Goal: Complete application form: Complete application form

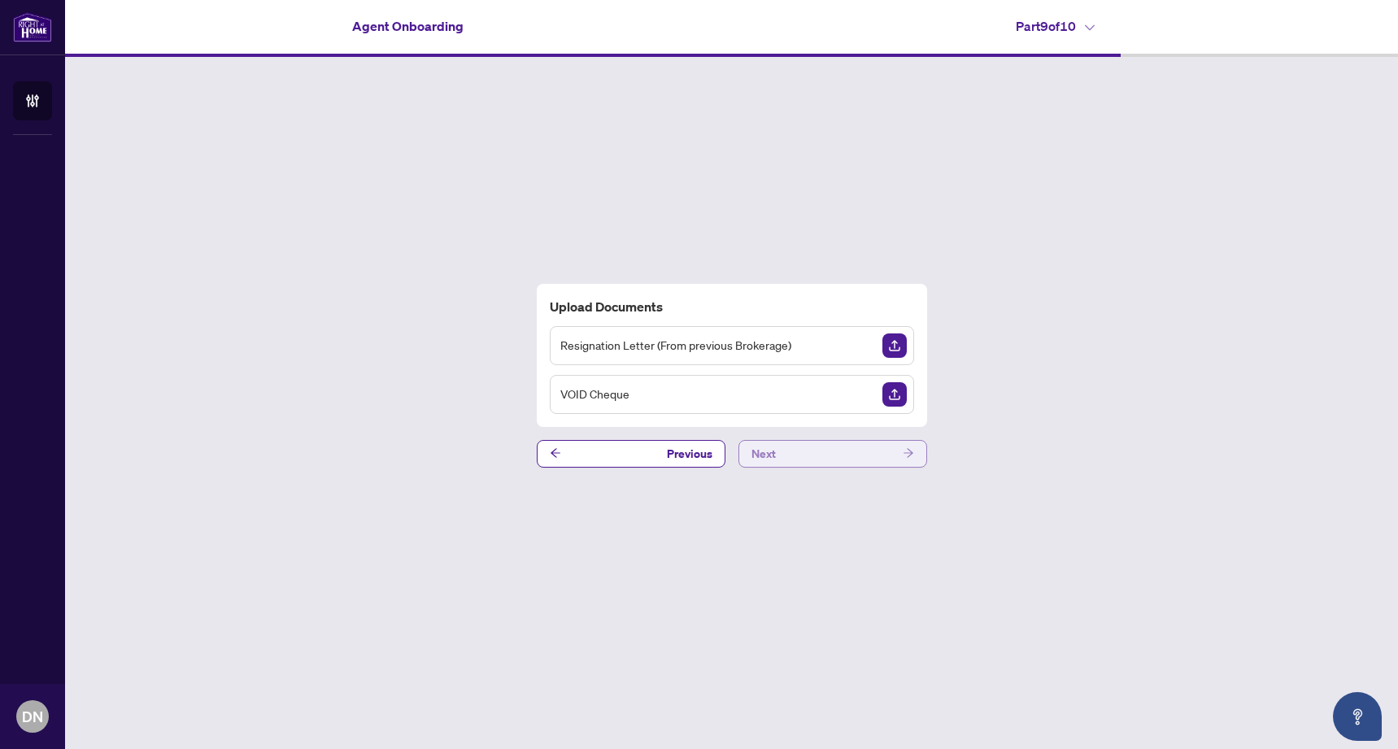
click at [846, 455] on button "Next" at bounding box center [832, 454] width 189 height 28
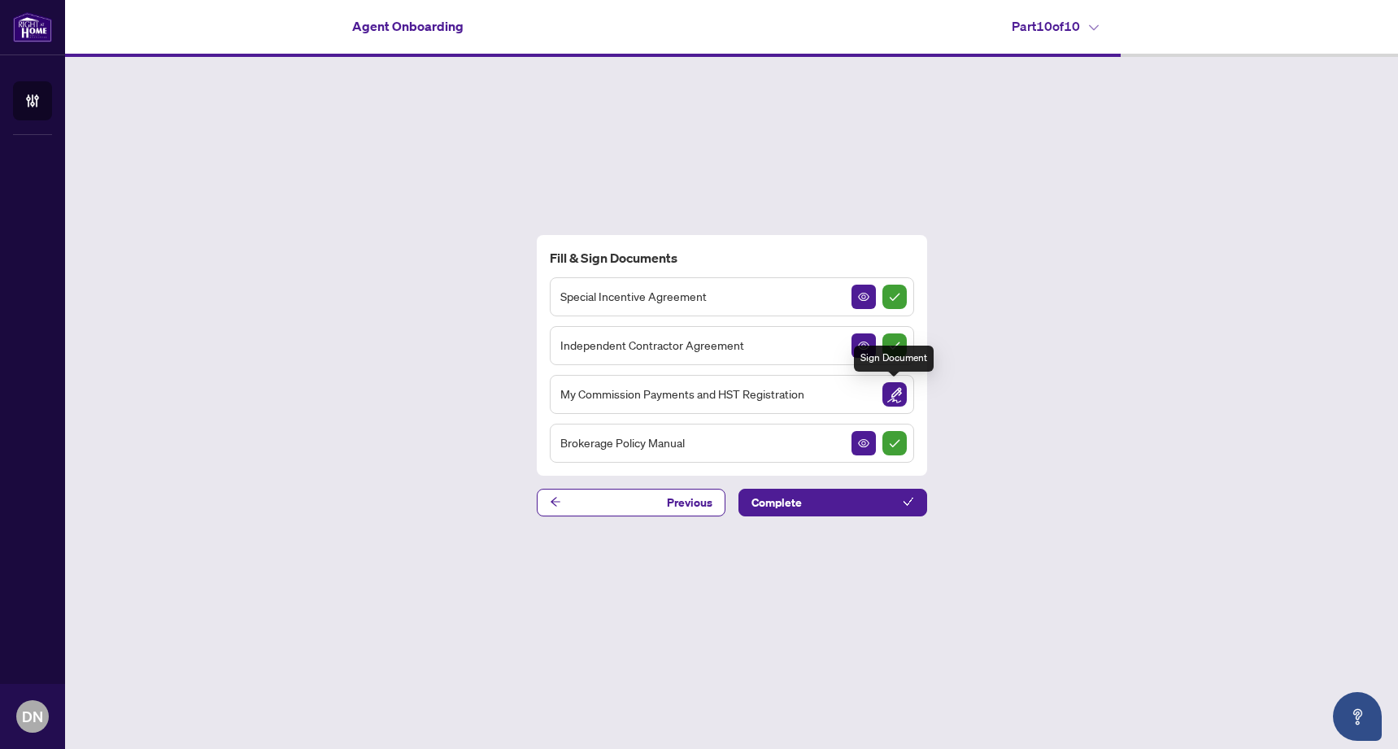
click at [891, 393] on img "Sign Document" at bounding box center [894, 394] width 24 height 24
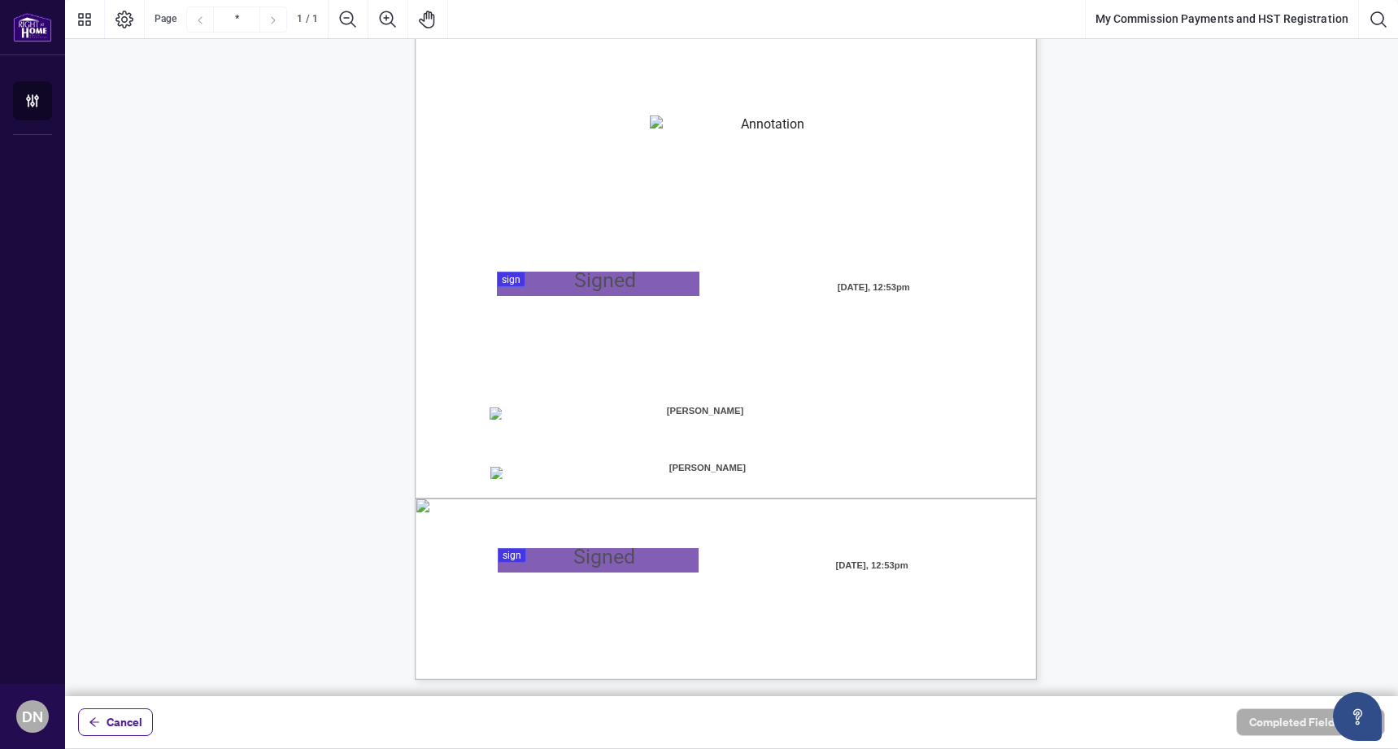
scroll to position [180, 0]
click at [576, 563] on div at bounding box center [731, 348] width 1332 height 696
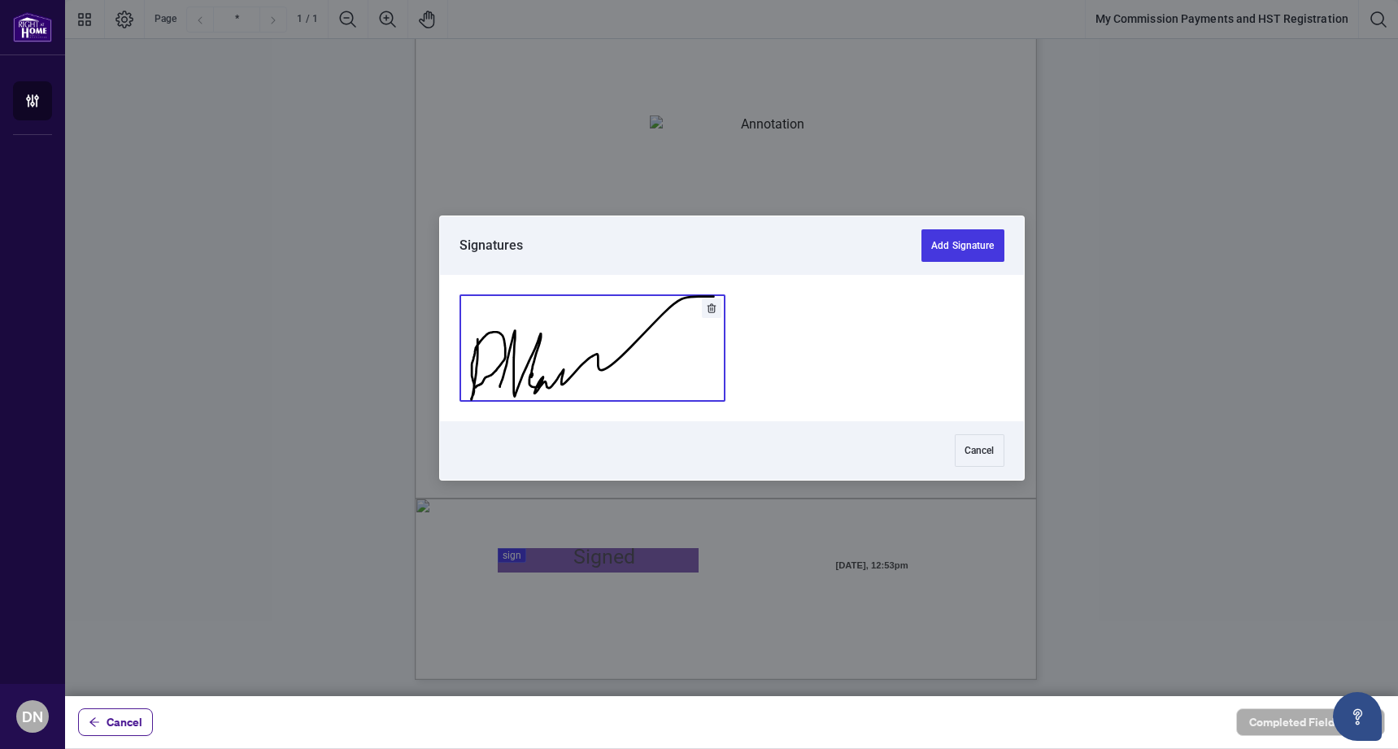
click at [563, 365] on button "Add Signature" at bounding box center [592, 348] width 264 height 106
click at [615, 290] on div at bounding box center [731, 348] width 1332 height 696
click at [573, 360] on button "Add Signature" at bounding box center [592, 348] width 264 height 106
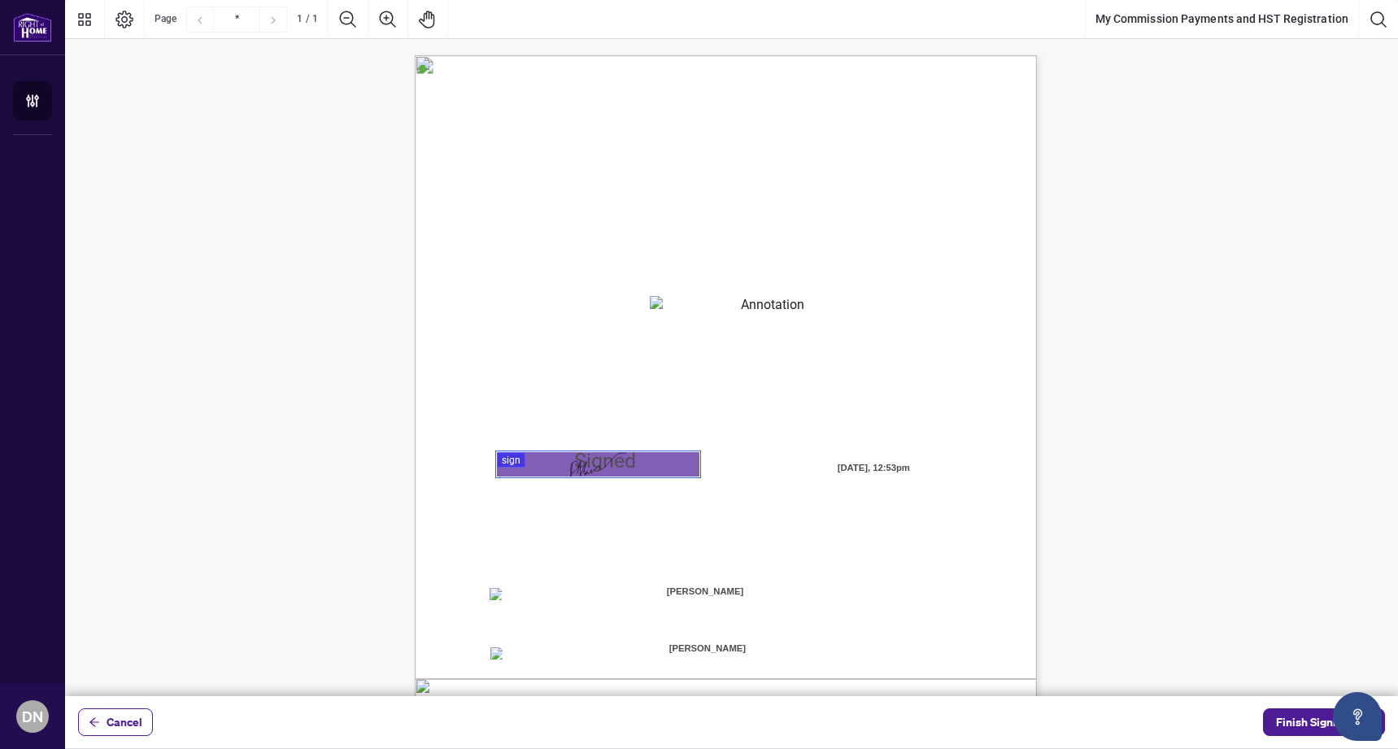
scroll to position [0, 0]
click at [751, 308] on textarea "01K2N82W0617PR3KA8X9DYAB9F" at bounding box center [766, 308] width 233 height 24
type textarea "**********"
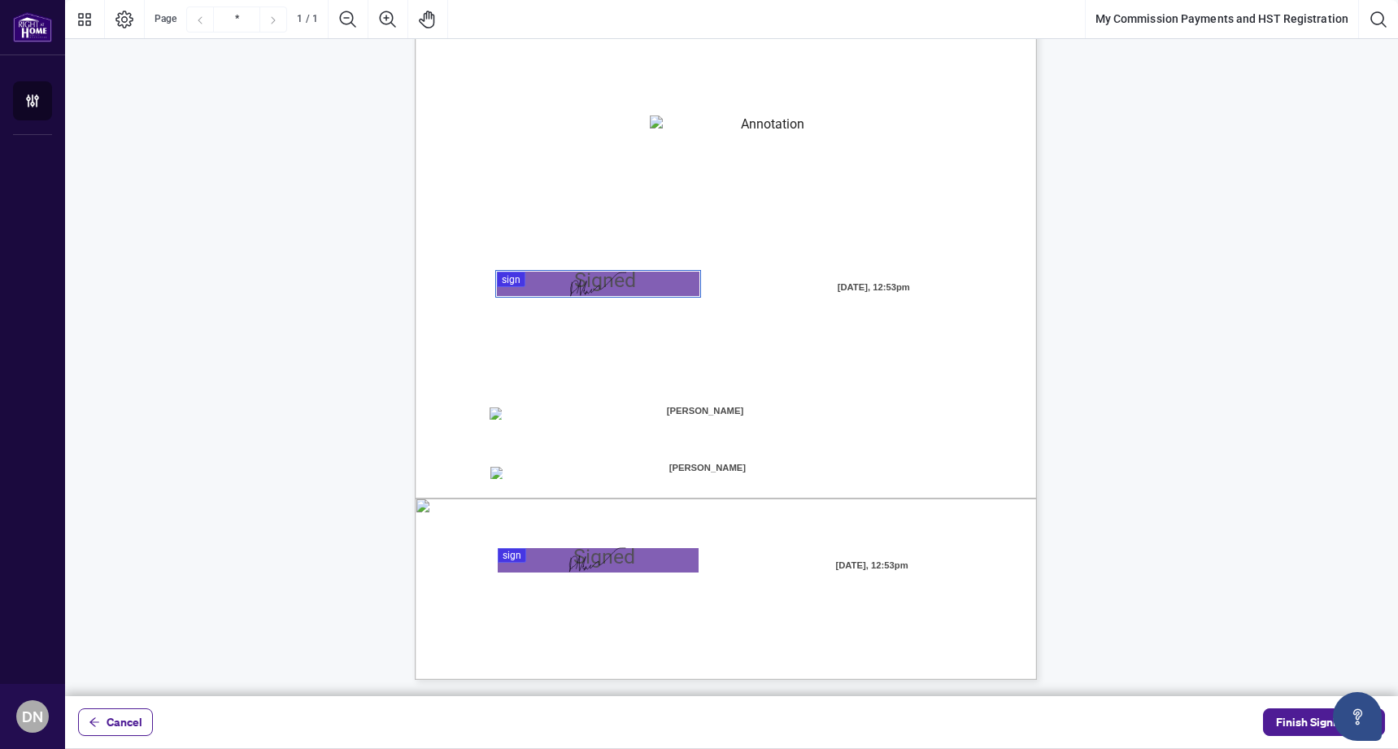
scroll to position [180, 0]
click at [737, 466] on span "[PERSON_NAME]" at bounding box center [707, 467] width 202 height 24
drag, startPoint x: 741, startPoint y: 468, endPoint x: 651, endPoint y: 468, distance: 90.2
click at [651, 468] on span "[PERSON_NAME]" at bounding box center [707, 467] width 202 height 24
click at [652, 467] on span "[PERSON_NAME]" at bounding box center [707, 467] width 202 height 24
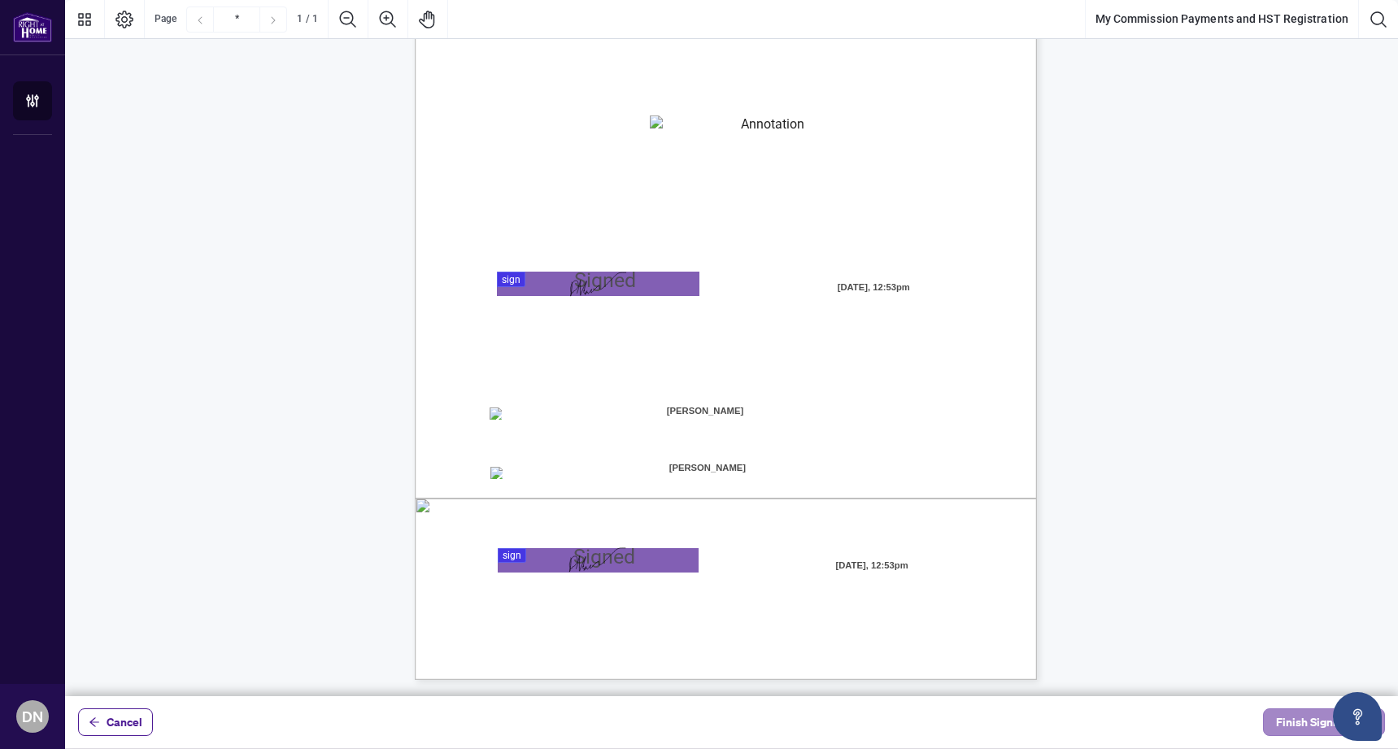
click at [1285, 723] on span "Finish Signing" at bounding box center [1312, 722] width 73 height 26
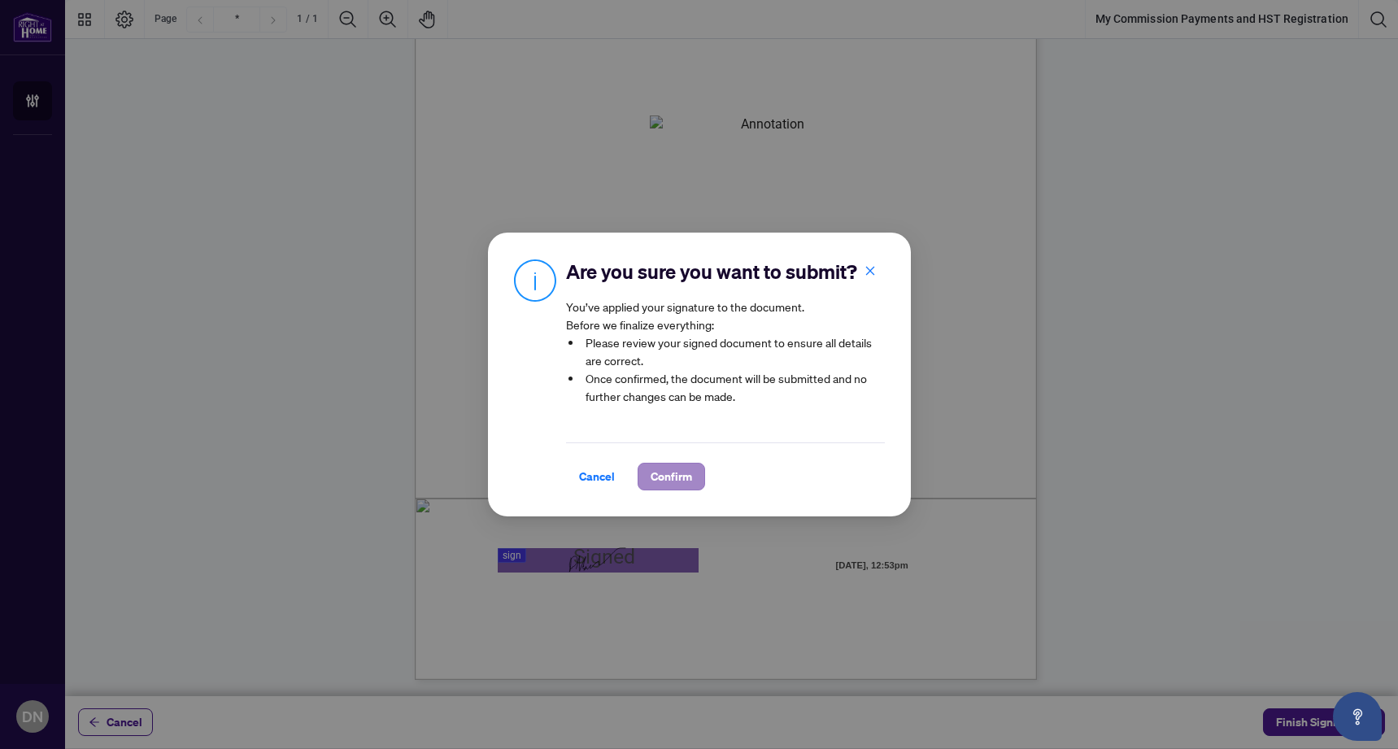
click at [668, 480] on span "Confirm" at bounding box center [670, 476] width 41 height 26
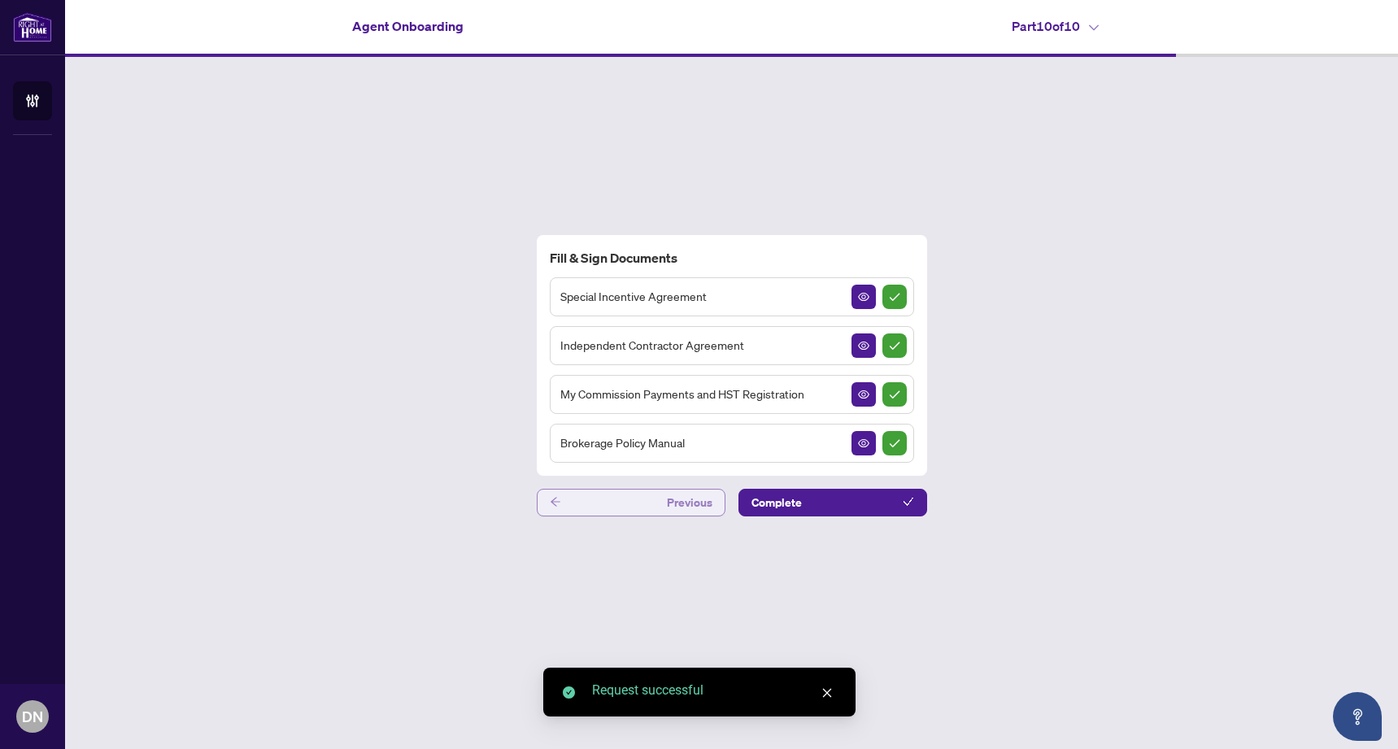
click at [632, 508] on button "Previous" at bounding box center [631, 503] width 189 height 28
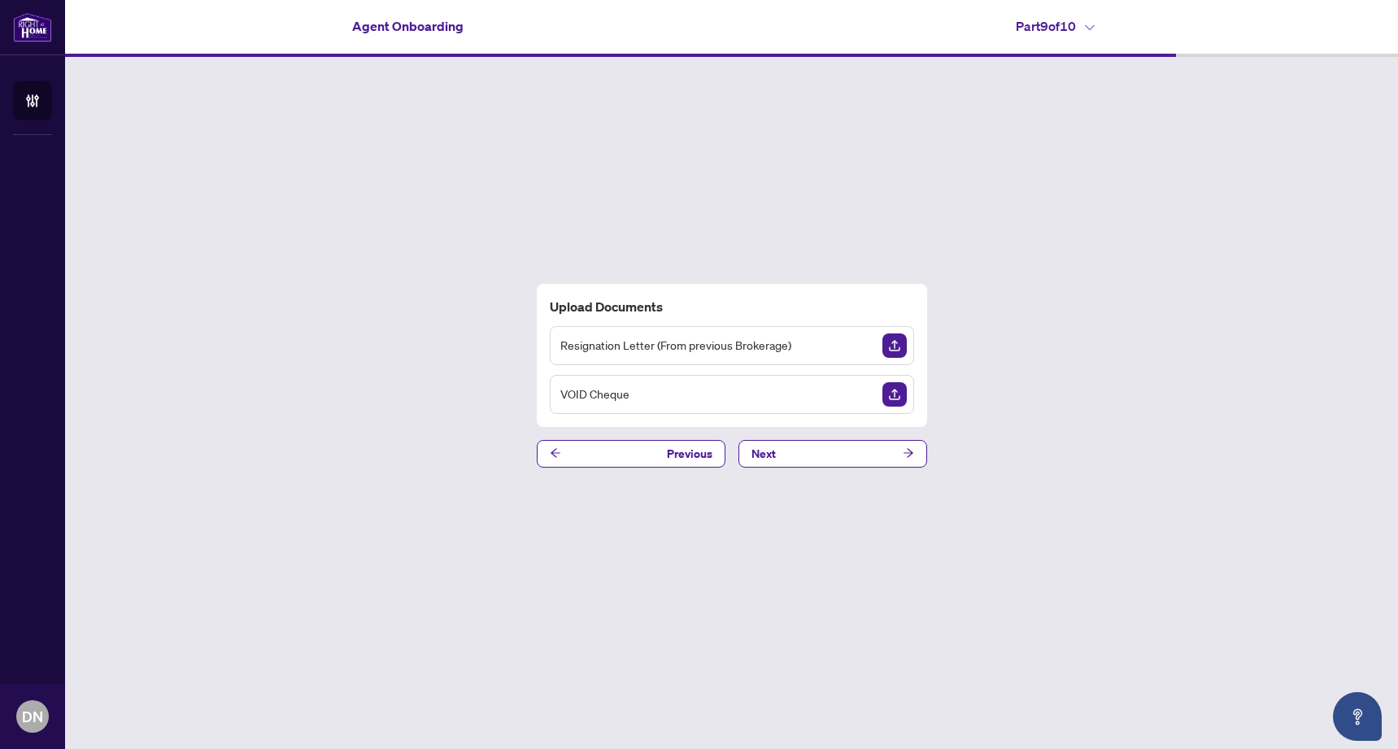
click at [888, 398] on img "Upload Document" at bounding box center [894, 394] width 24 height 24
click at [894, 347] on img "Upload Document" at bounding box center [894, 345] width 24 height 24
click at [850, 454] on button "Next" at bounding box center [832, 454] width 189 height 28
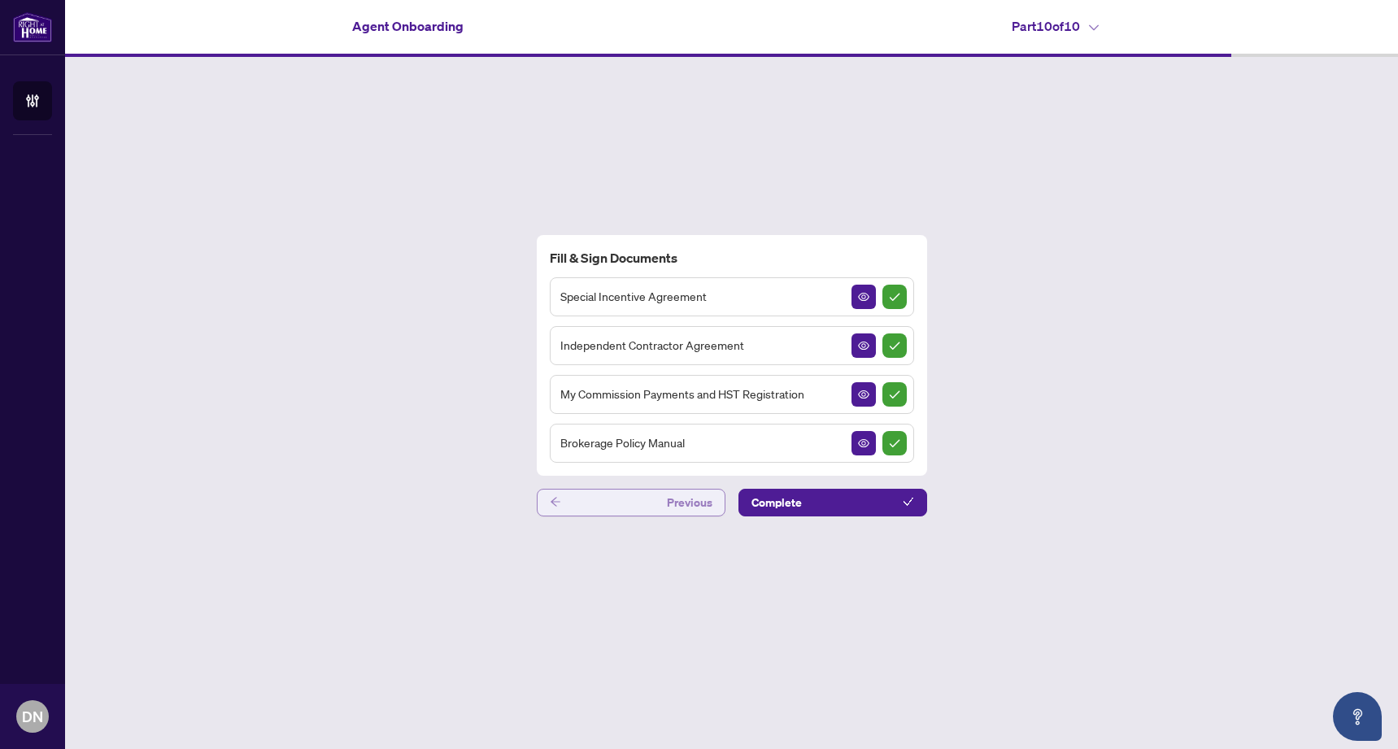
click at [687, 493] on span "Previous" at bounding box center [690, 502] width 46 height 26
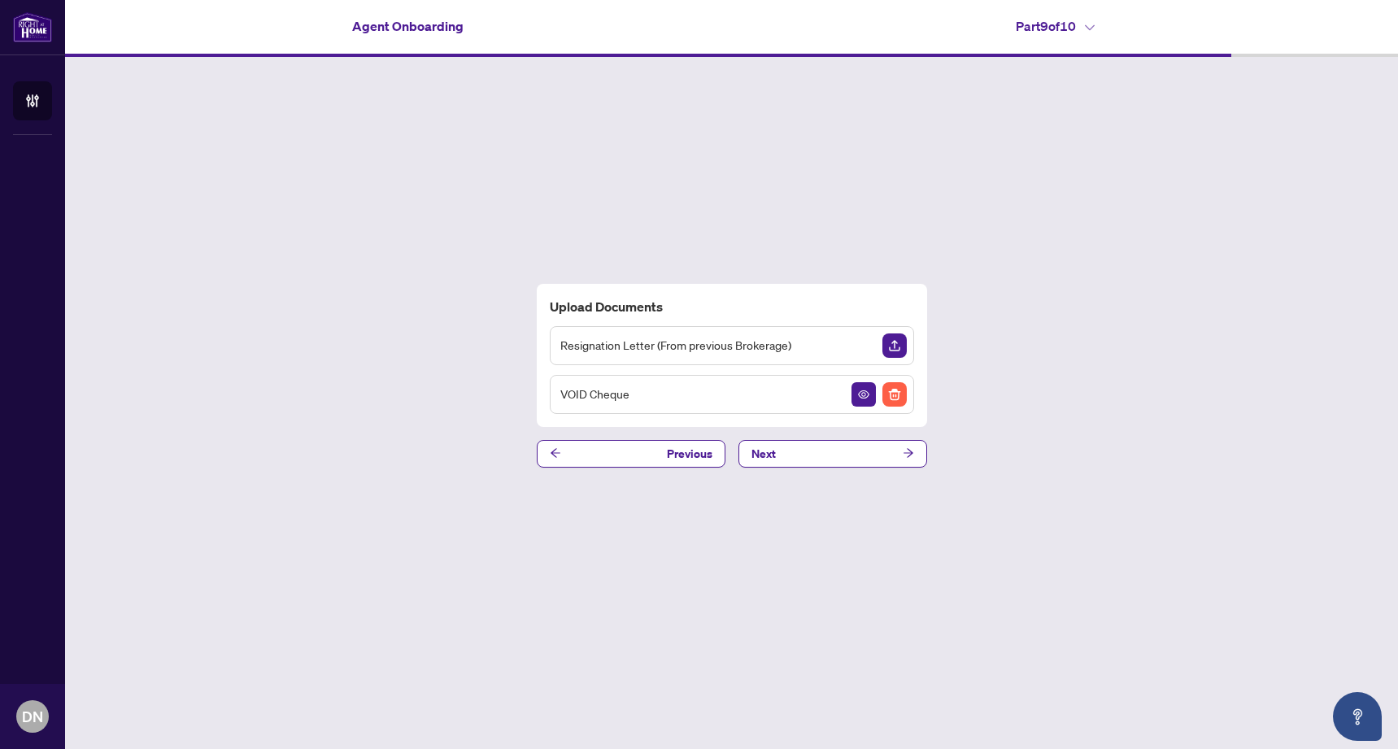
click at [893, 350] on img "Upload Document" at bounding box center [894, 345] width 24 height 24
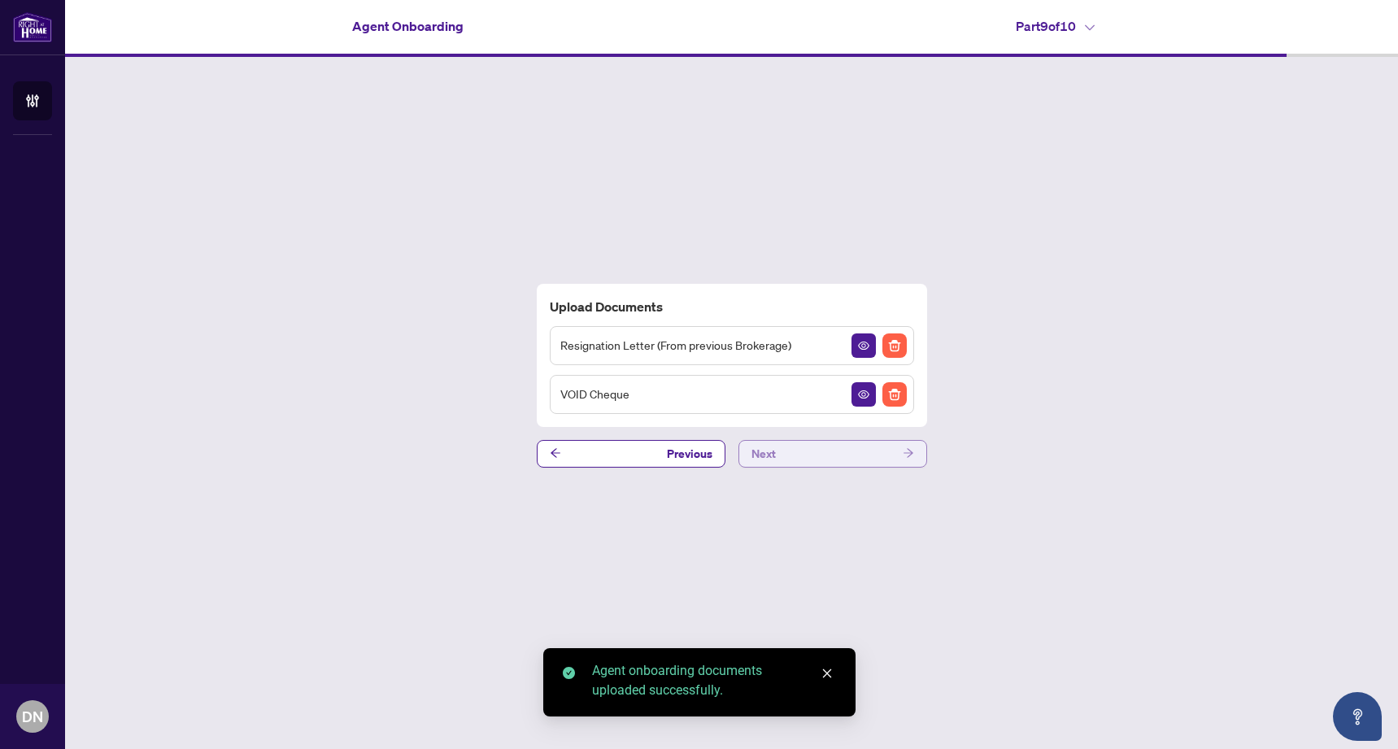
click at [798, 452] on button "Next" at bounding box center [832, 454] width 189 height 28
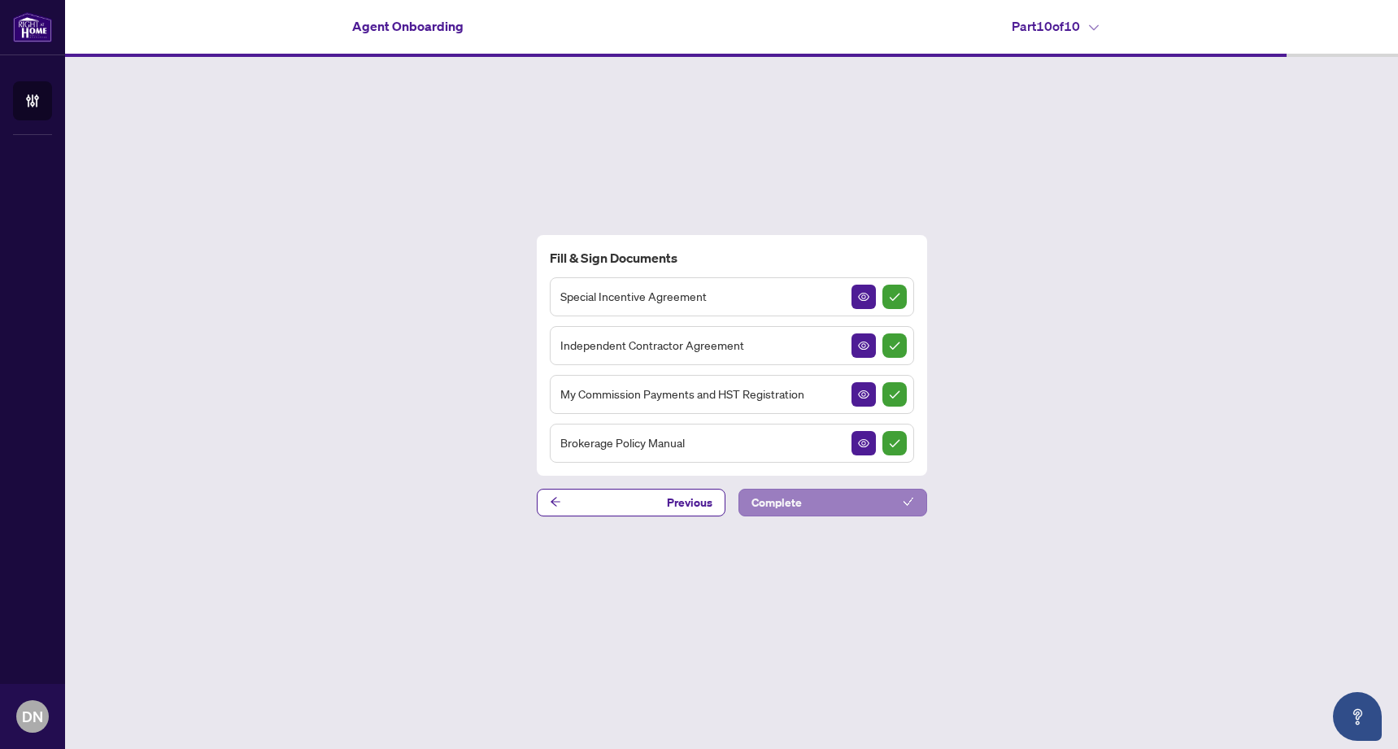
click at [775, 504] on span "Complete" at bounding box center [776, 502] width 50 height 26
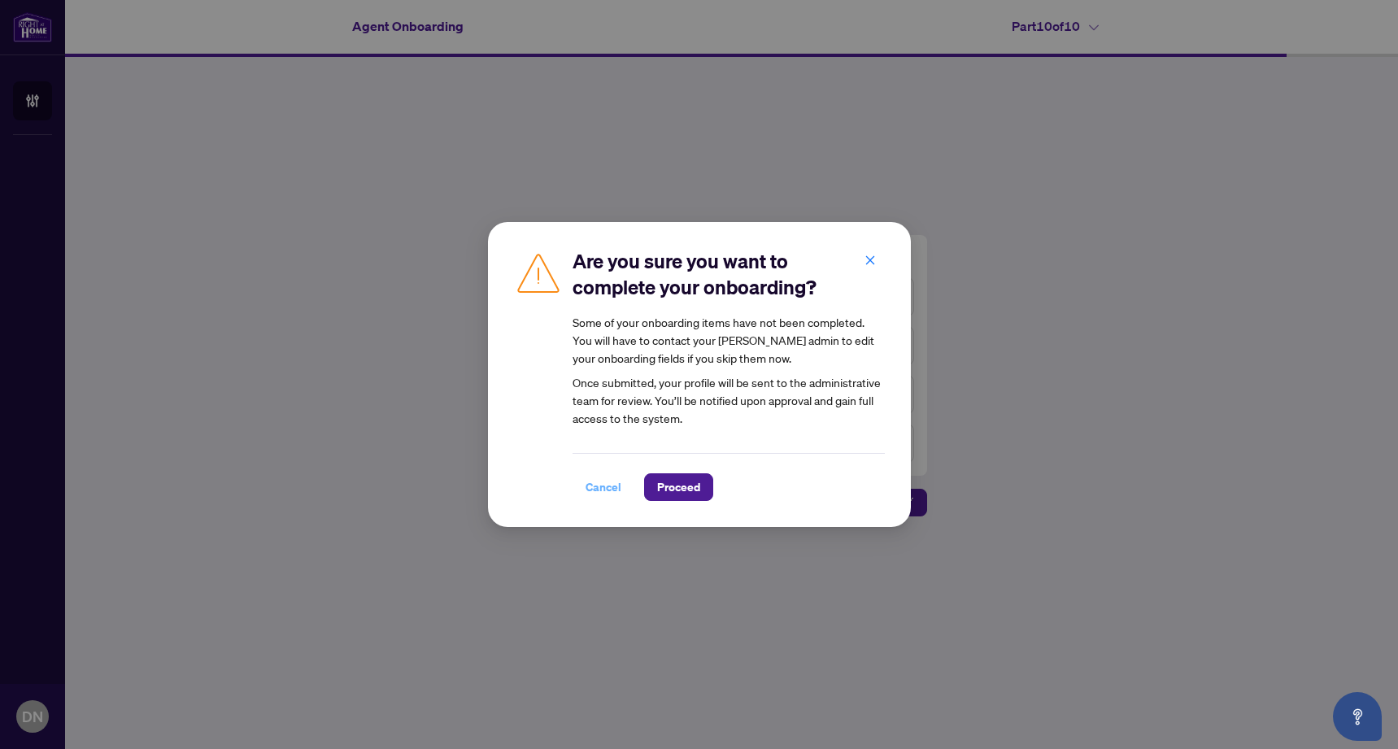
click at [612, 487] on span "Cancel" at bounding box center [603, 487] width 36 height 26
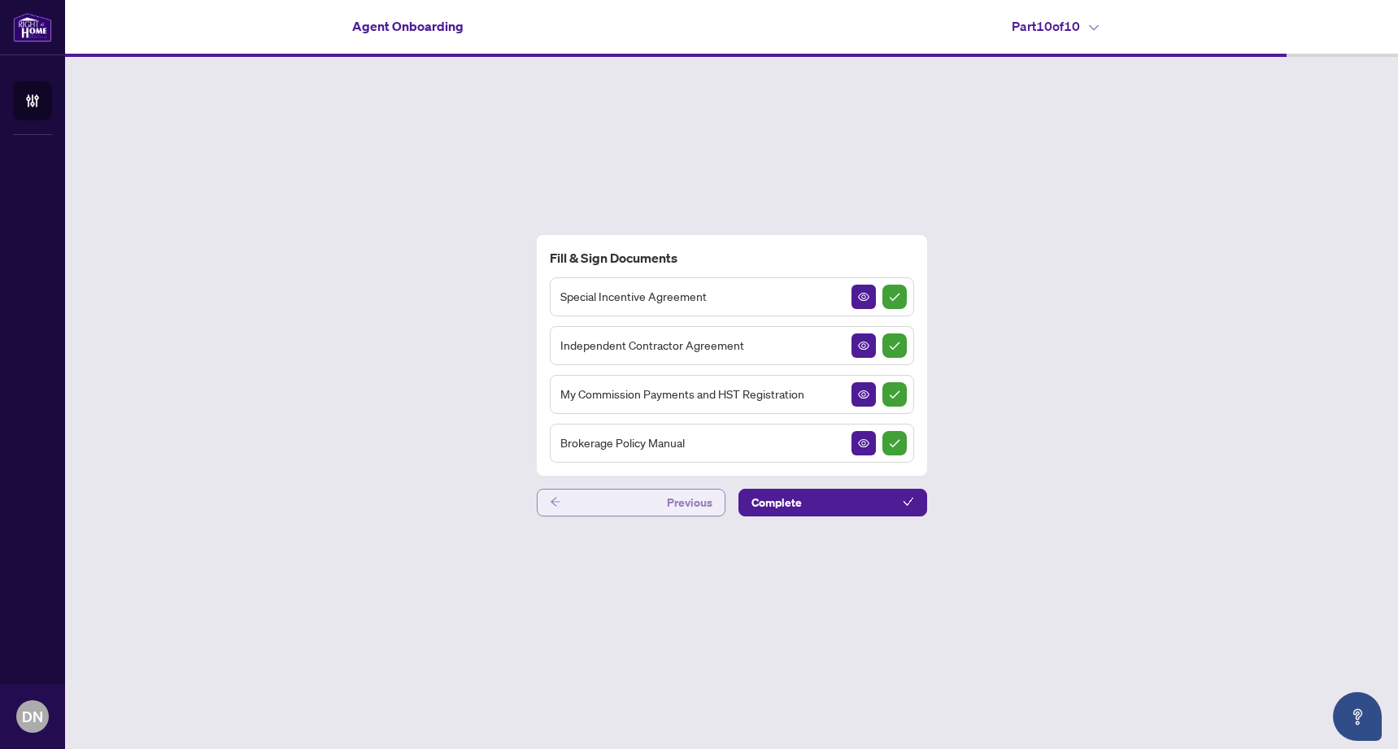
click at [644, 502] on button "Previous" at bounding box center [631, 503] width 189 height 28
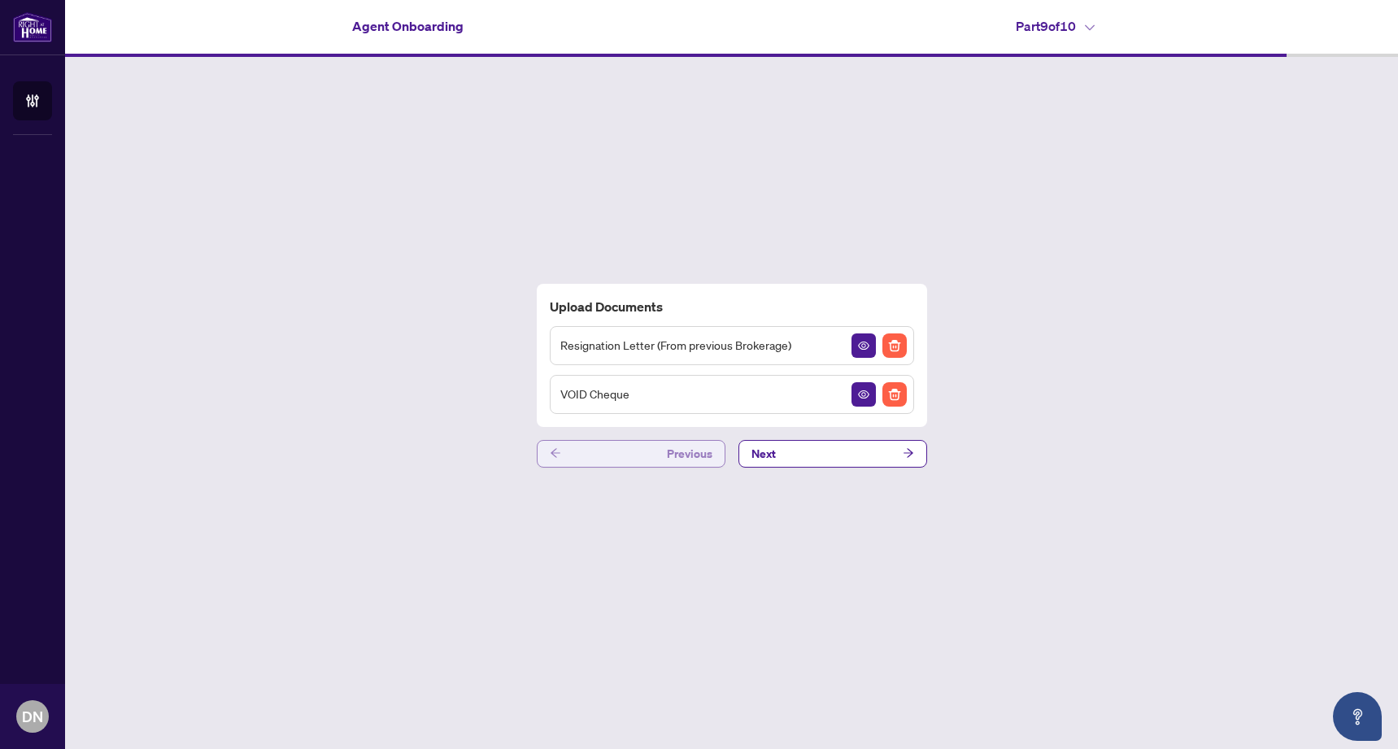
click at [652, 459] on button "Previous" at bounding box center [631, 454] width 189 height 28
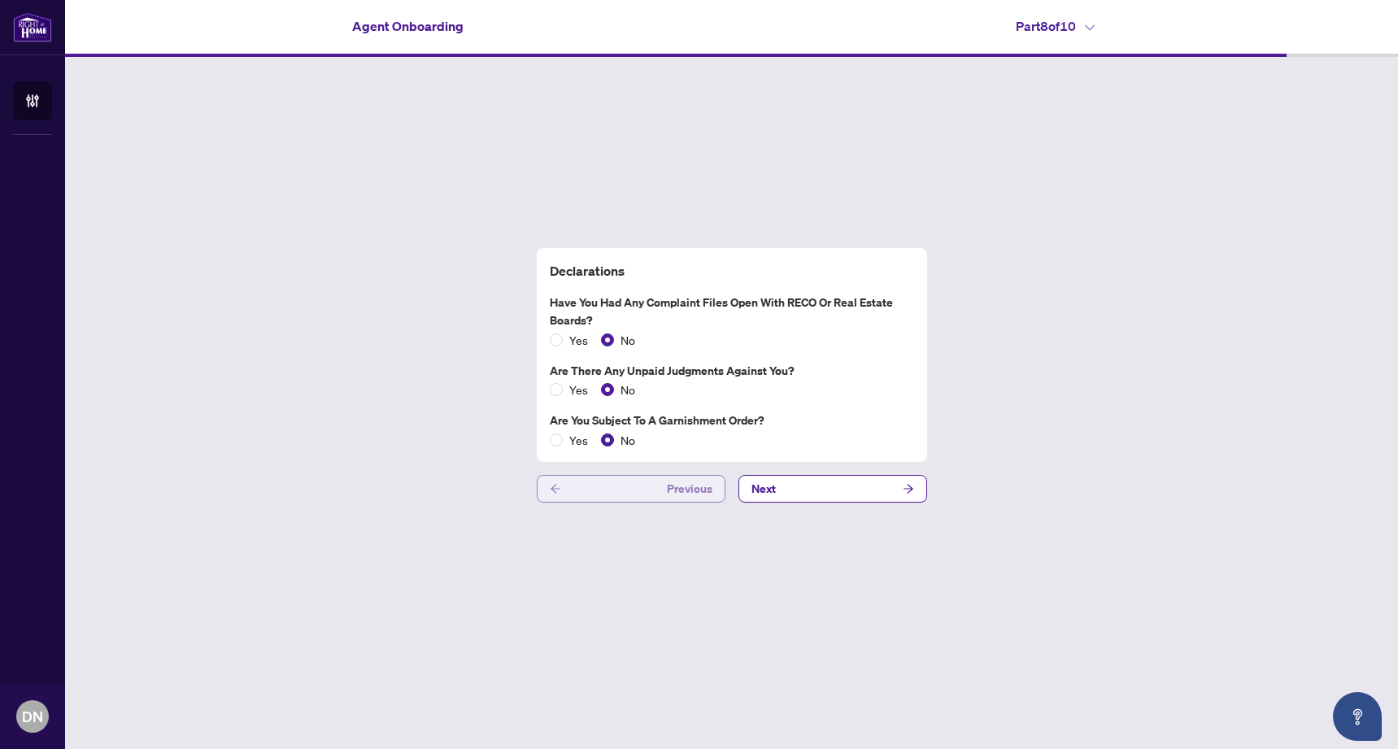
click at [644, 493] on button "Previous" at bounding box center [631, 489] width 189 height 28
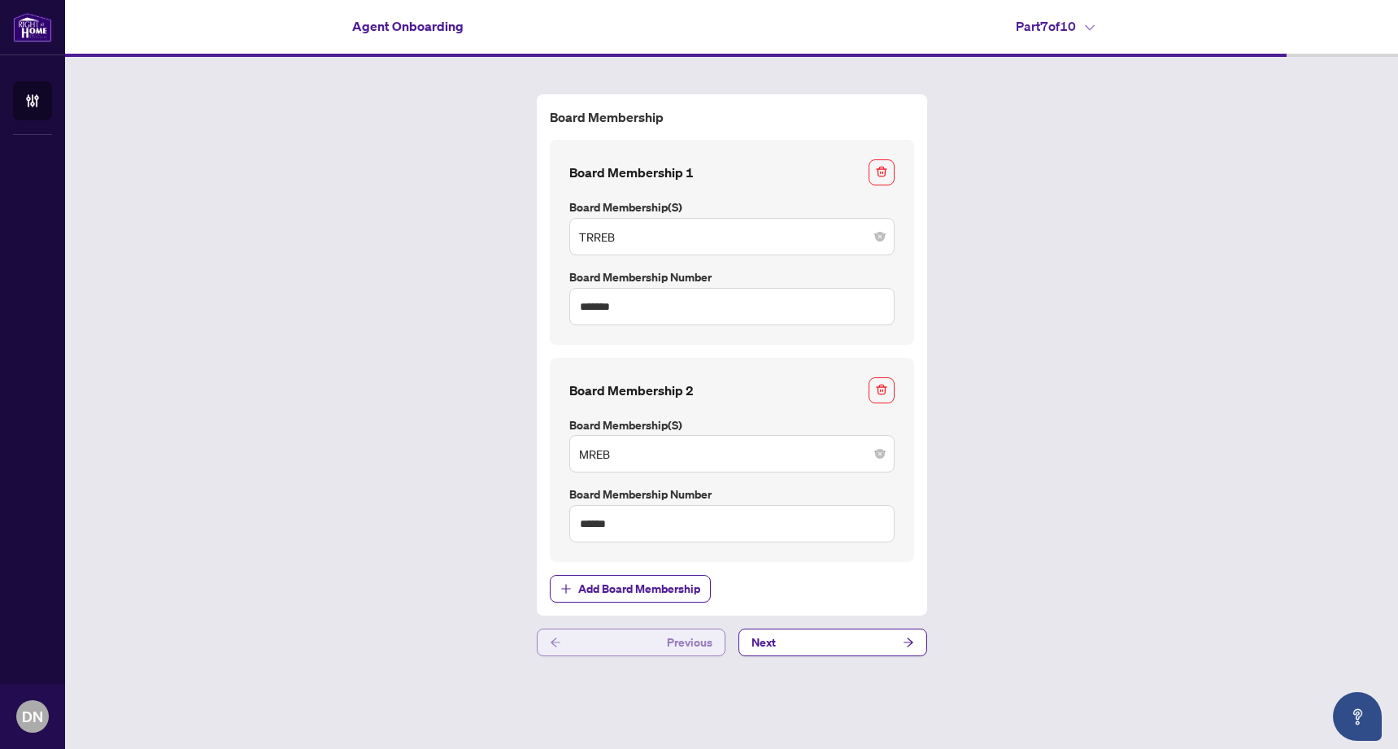
click at [646, 647] on button "Previous" at bounding box center [631, 642] width 189 height 28
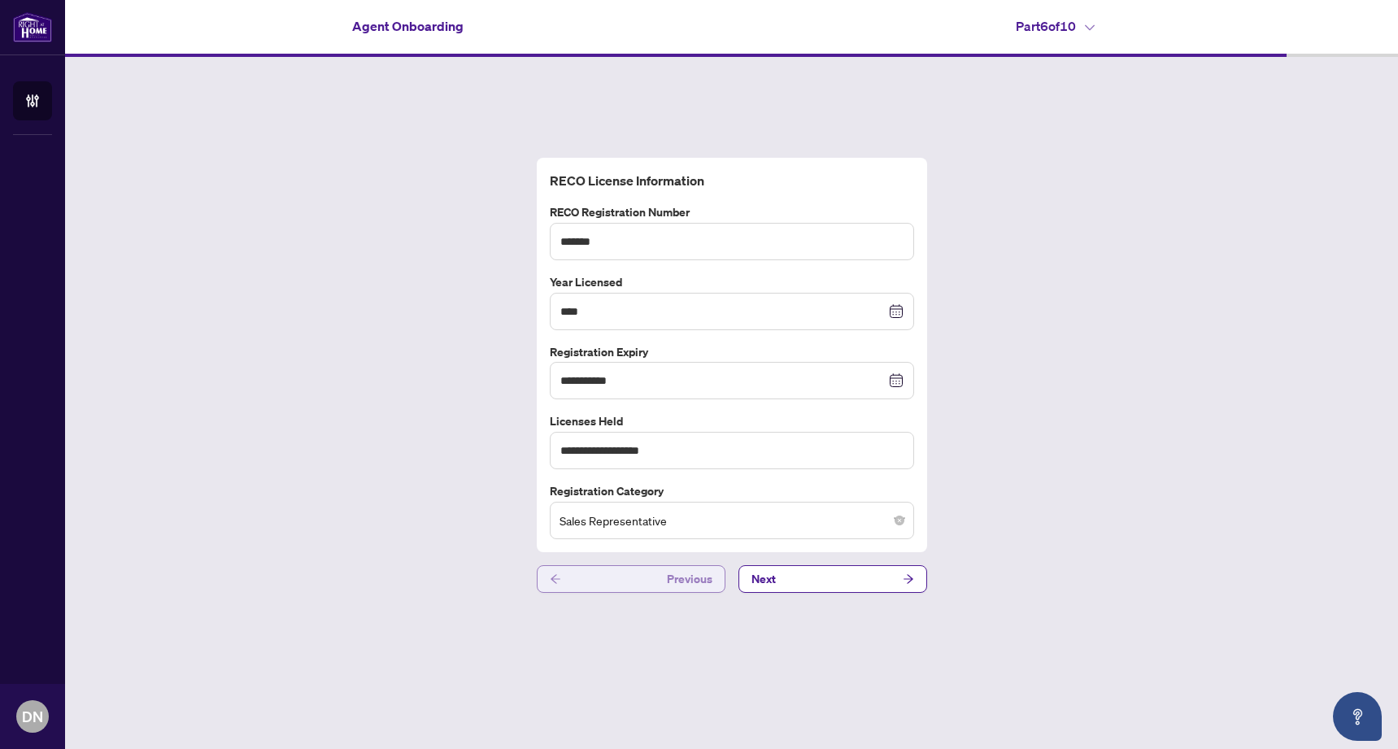
click at [668, 585] on span "Previous" at bounding box center [690, 579] width 46 height 26
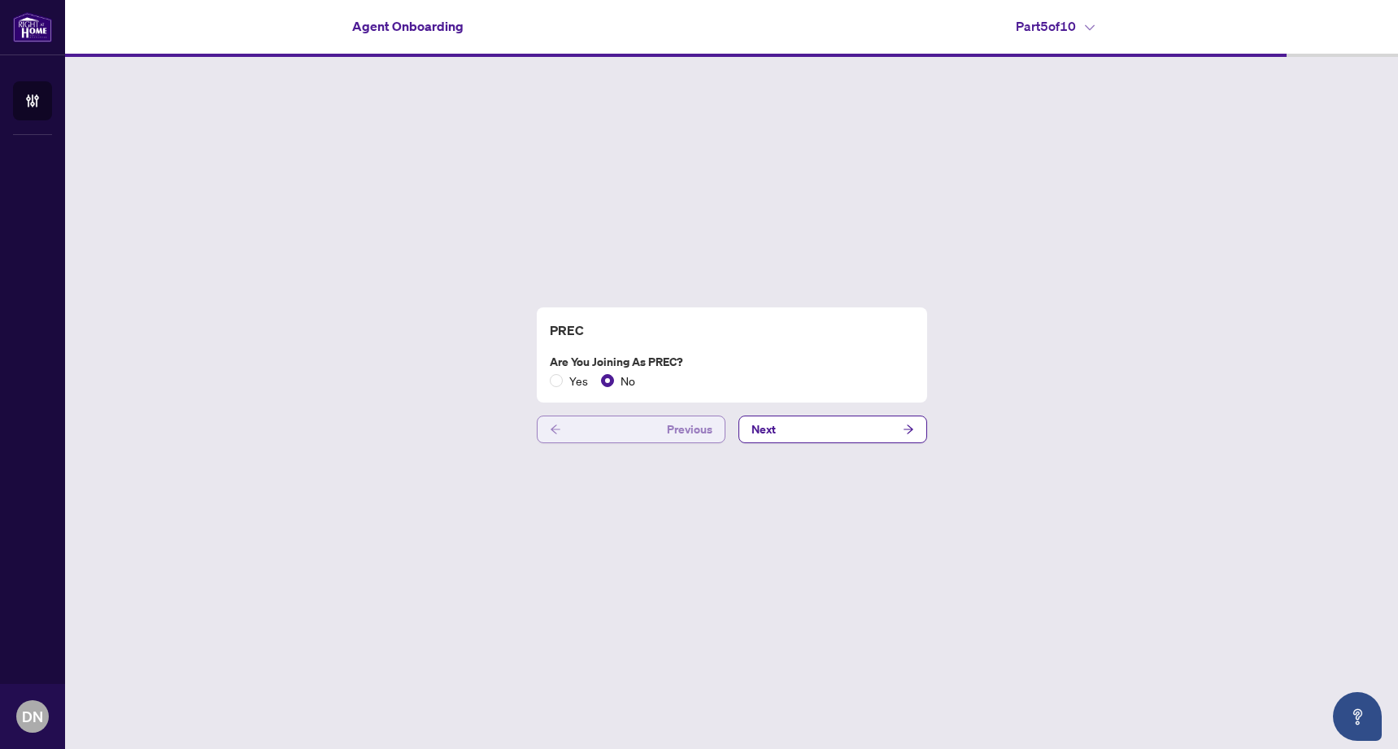
click at [656, 438] on button "Previous" at bounding box center [631, 429] width 189 height 28
click at [646, 435] on button "Previous" at bounding box center [631, 429] width 189 height 28
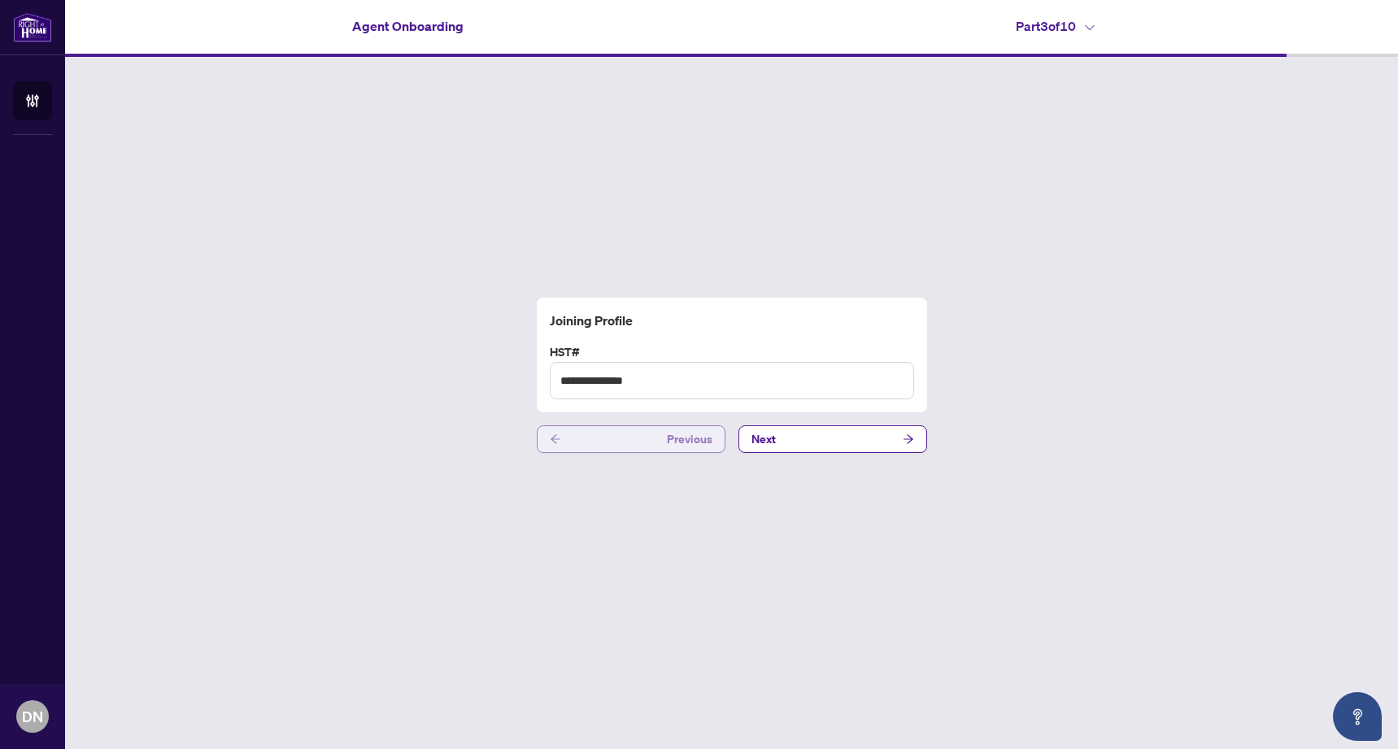
click at [649, 447] on button "Previous" at bounding box center [631, 439] width 189 height 28
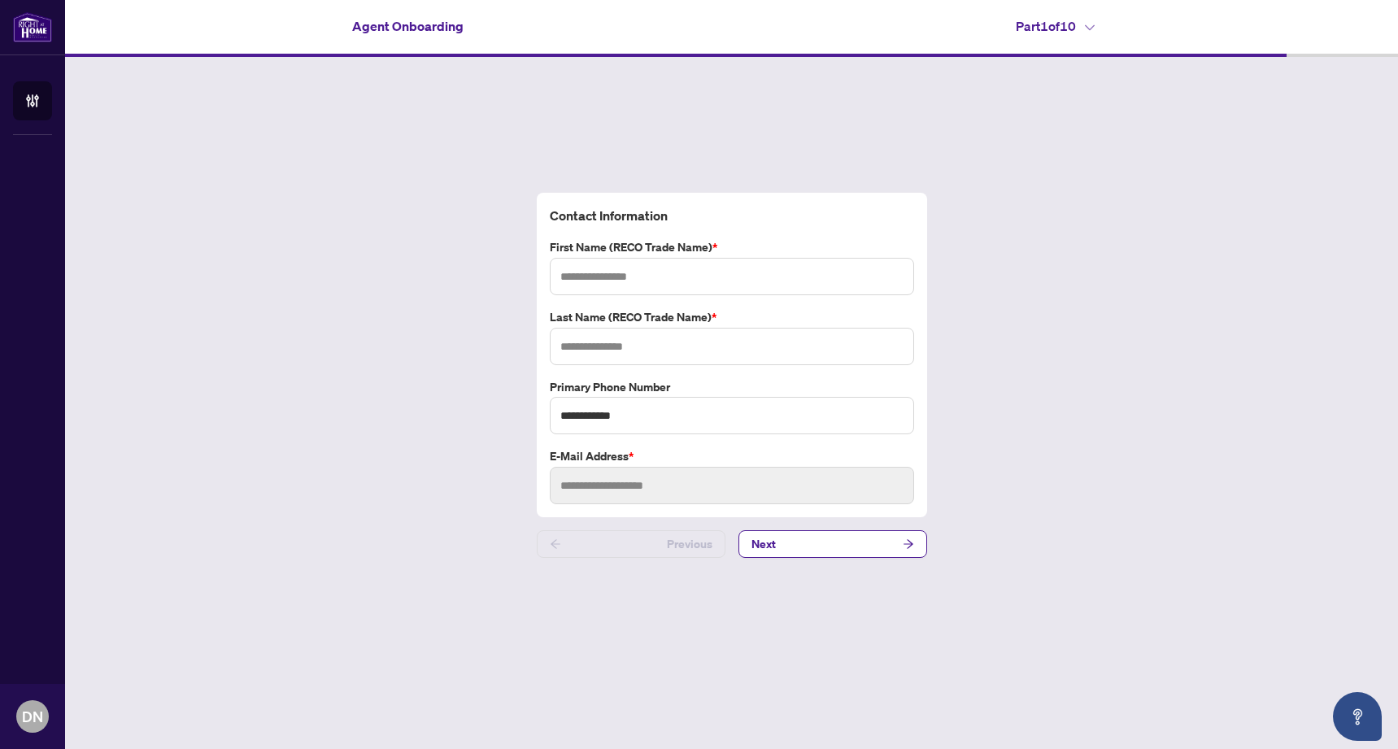
type input "*****"
type input "*******"
type input "**********"
click at [802, 543] on button "Next" at bounding box center [832, 544] width 189 height 28
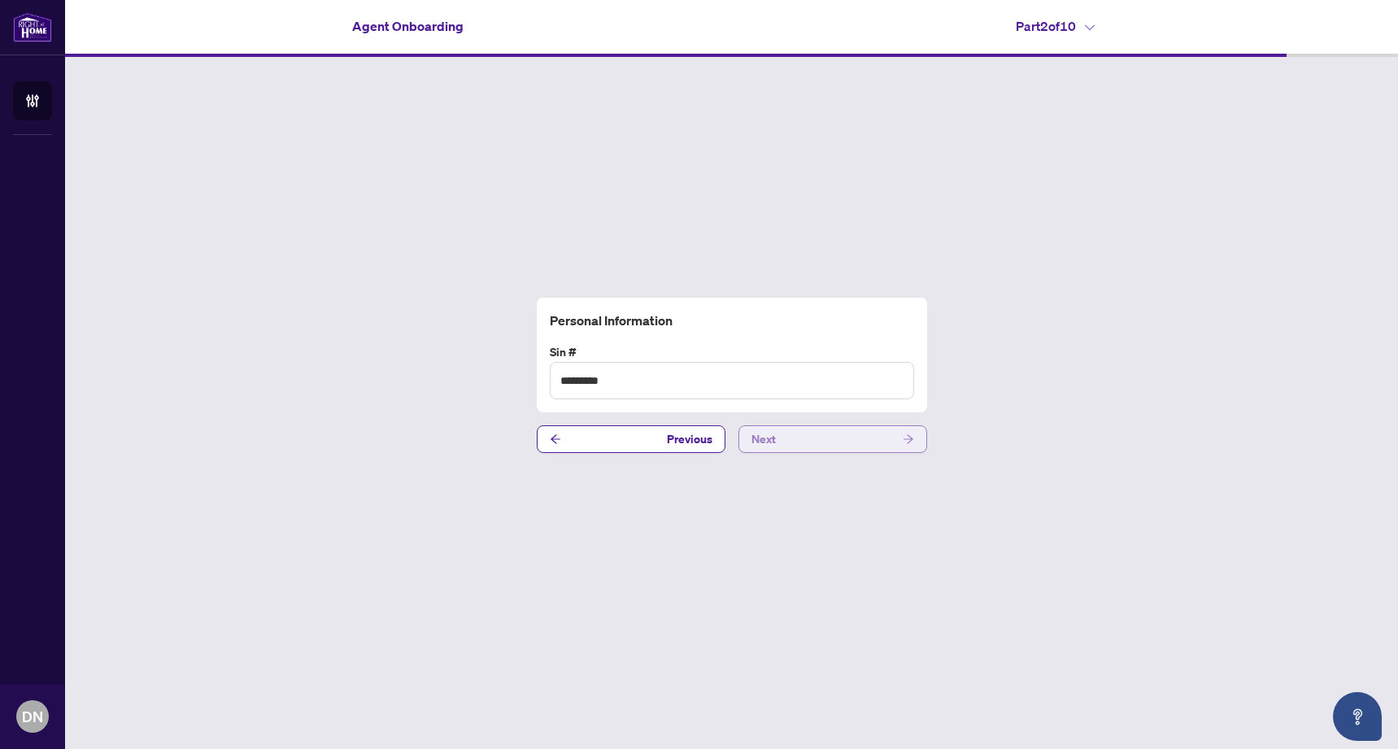
click at [836, 448] on button "Next" at bounding box center [832, 439] width 189 height 28
click at [839, 443] on button "Next" at bounding box center [832, 439] width 189 height 28
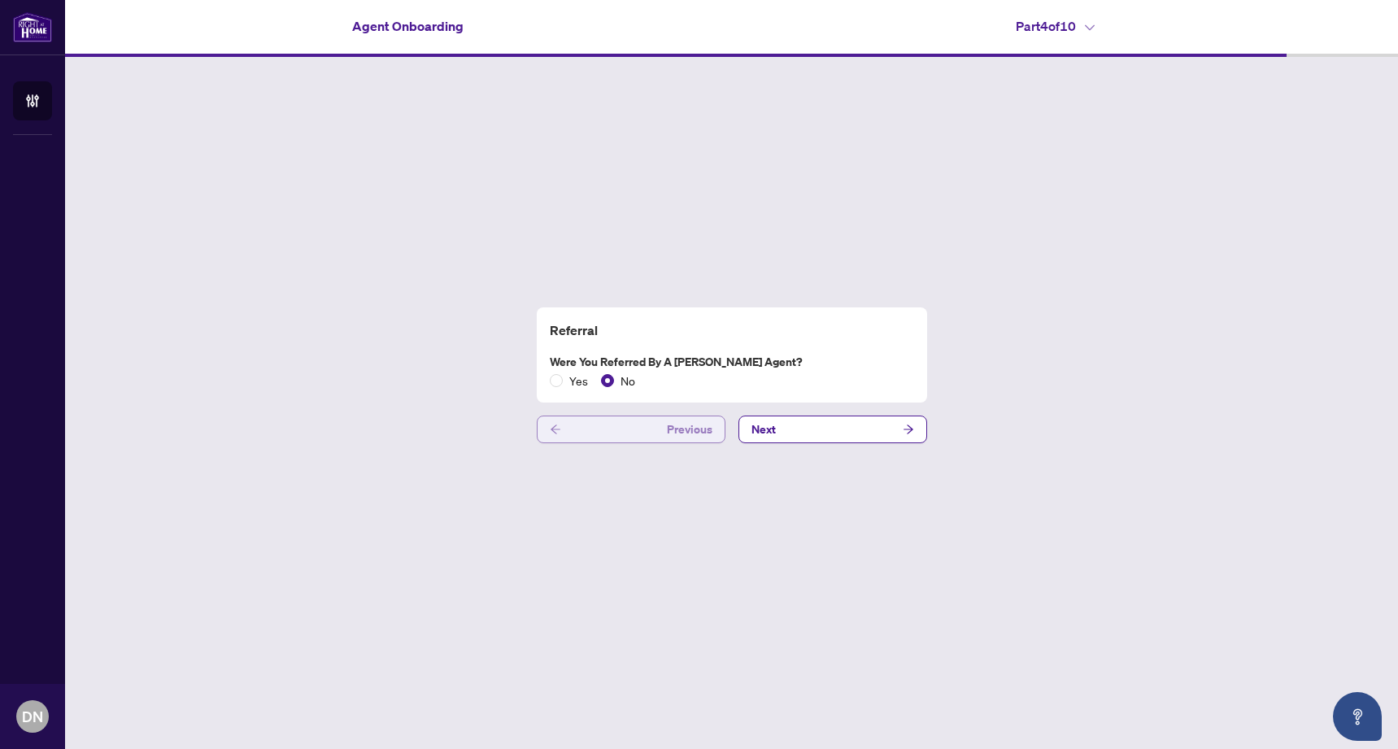
click at [634, 431] on button "Previous" at bounding box center [631, 429] width 189 height 28
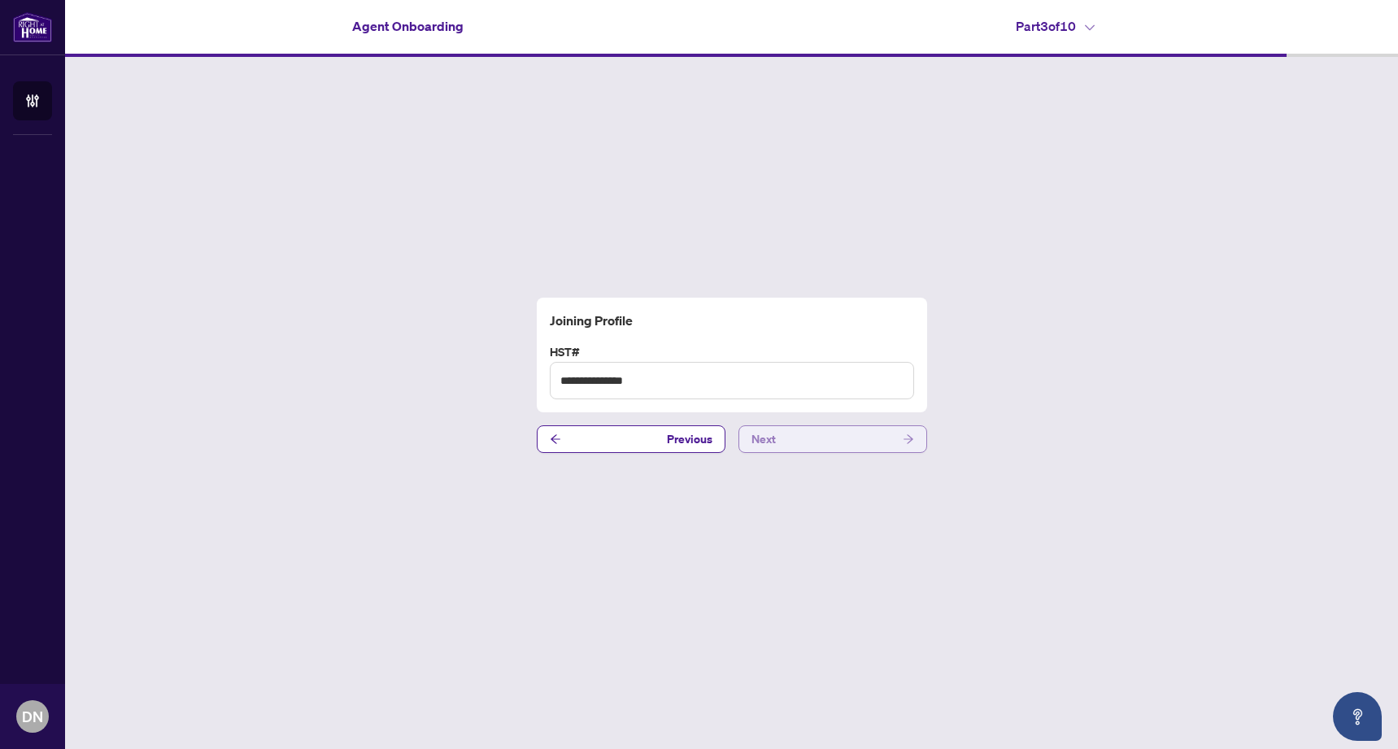
click at [798, 446] on button "Next" at bounding box center [832, 439] width 189 height 28
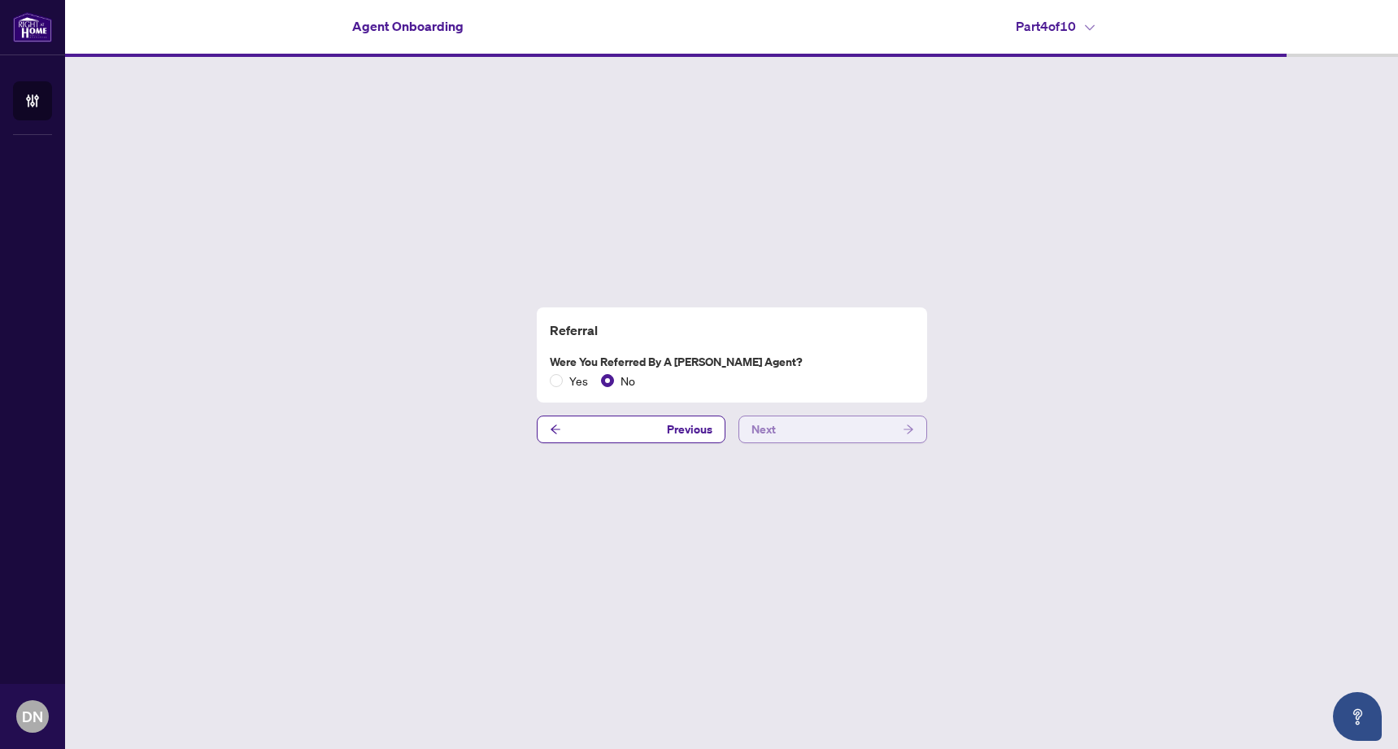
click at [808, 433] on button "Next" at bounding box center [832, 429] width 189 height 28
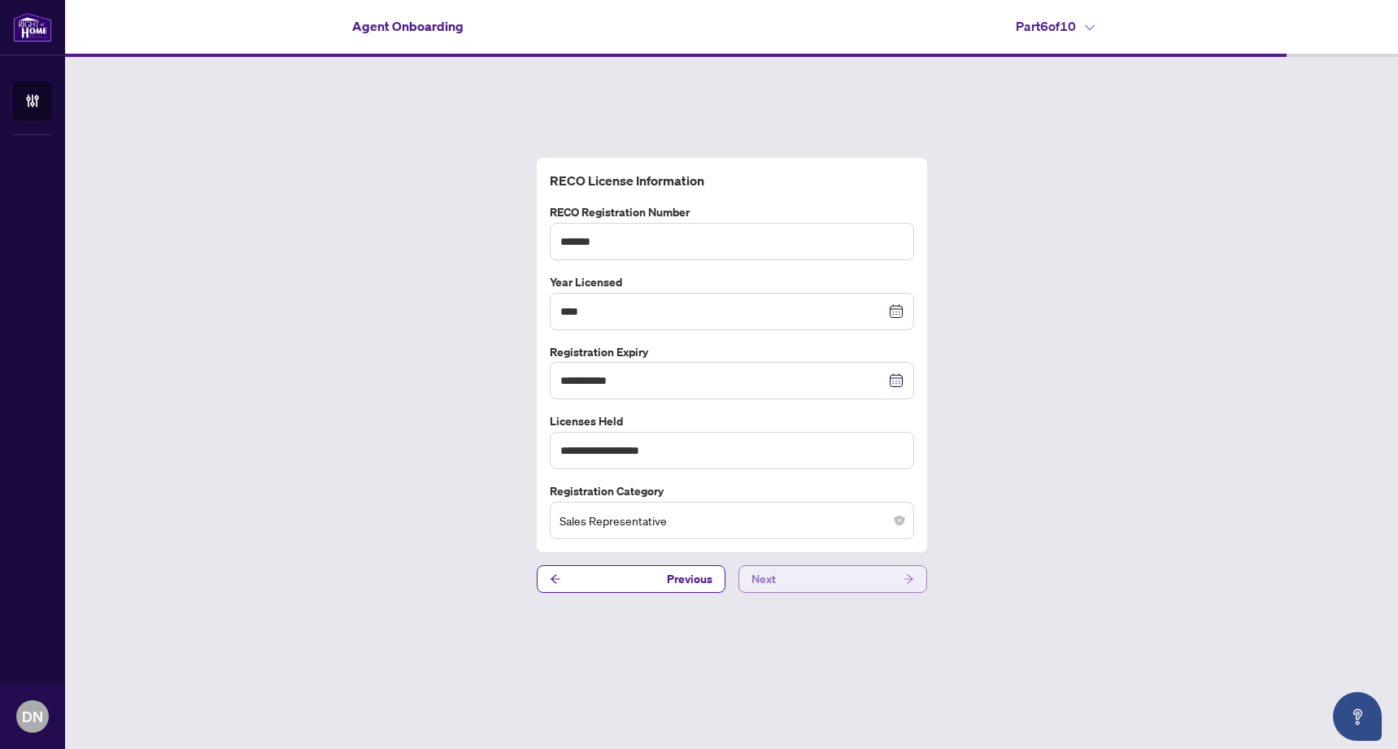
click at [835, 572] on button "Next" at bounding box center [832, 579] width 189 height 28
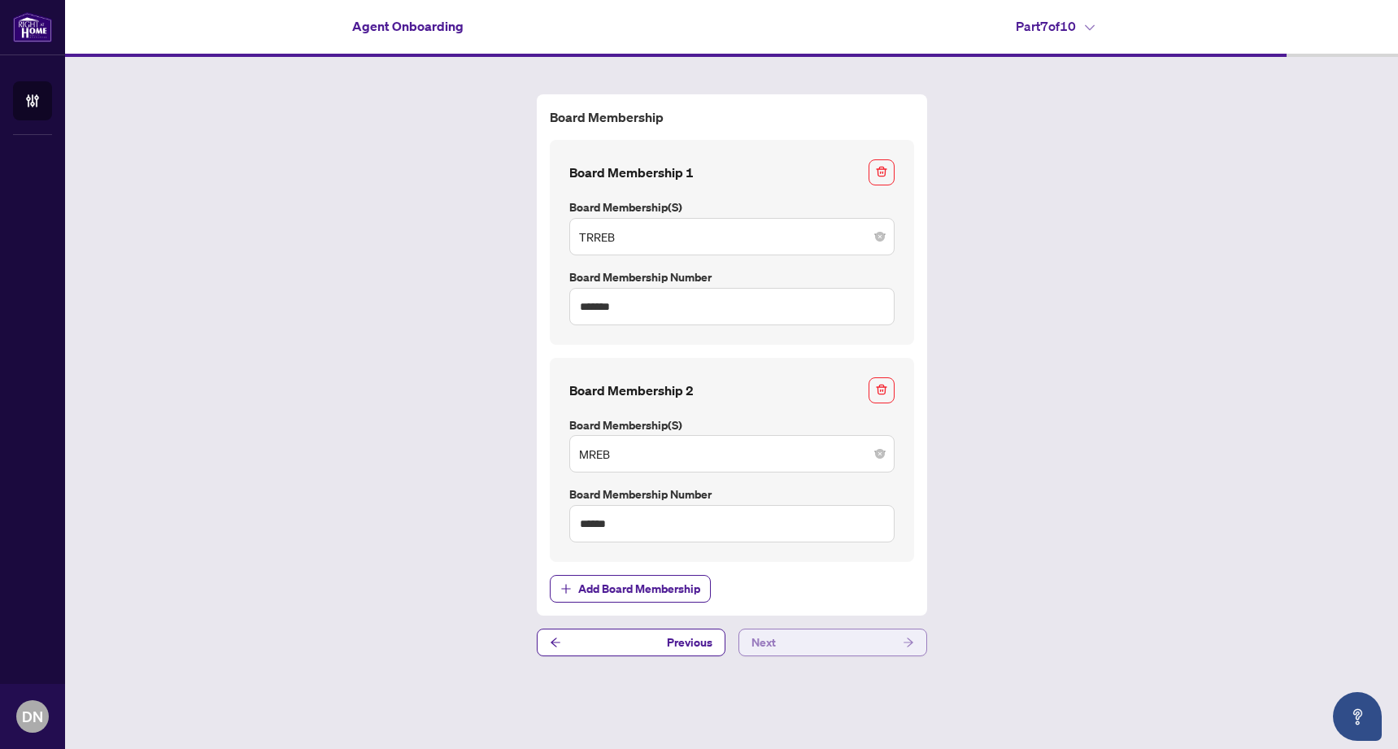
click at [843, 637] on button "Next" at bounding box center [832, 642] width 189 height 28
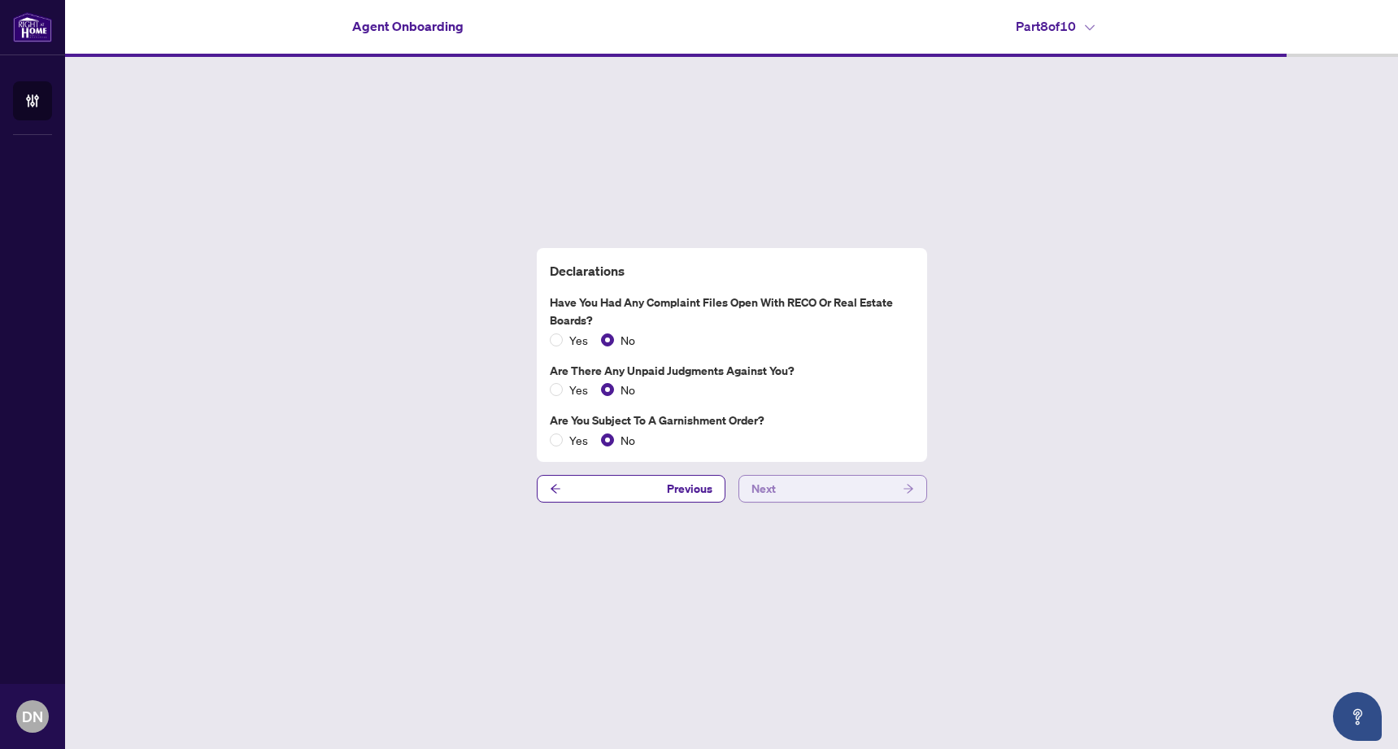
click at [824, 496] on button "Next" at bounding box center [832, 489] width 189 height 28
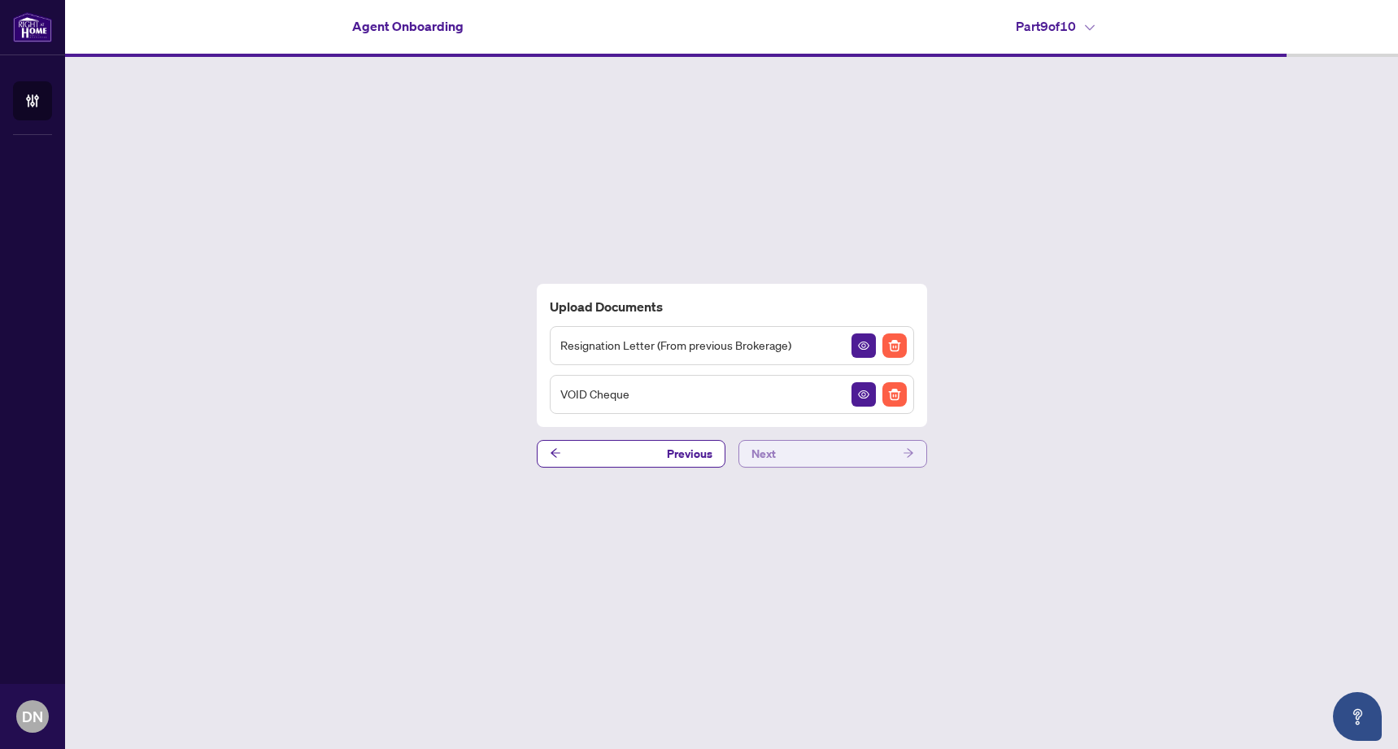
click at [795, 456] on button "Next" at bounding box center [832, 454] width 189 height 28
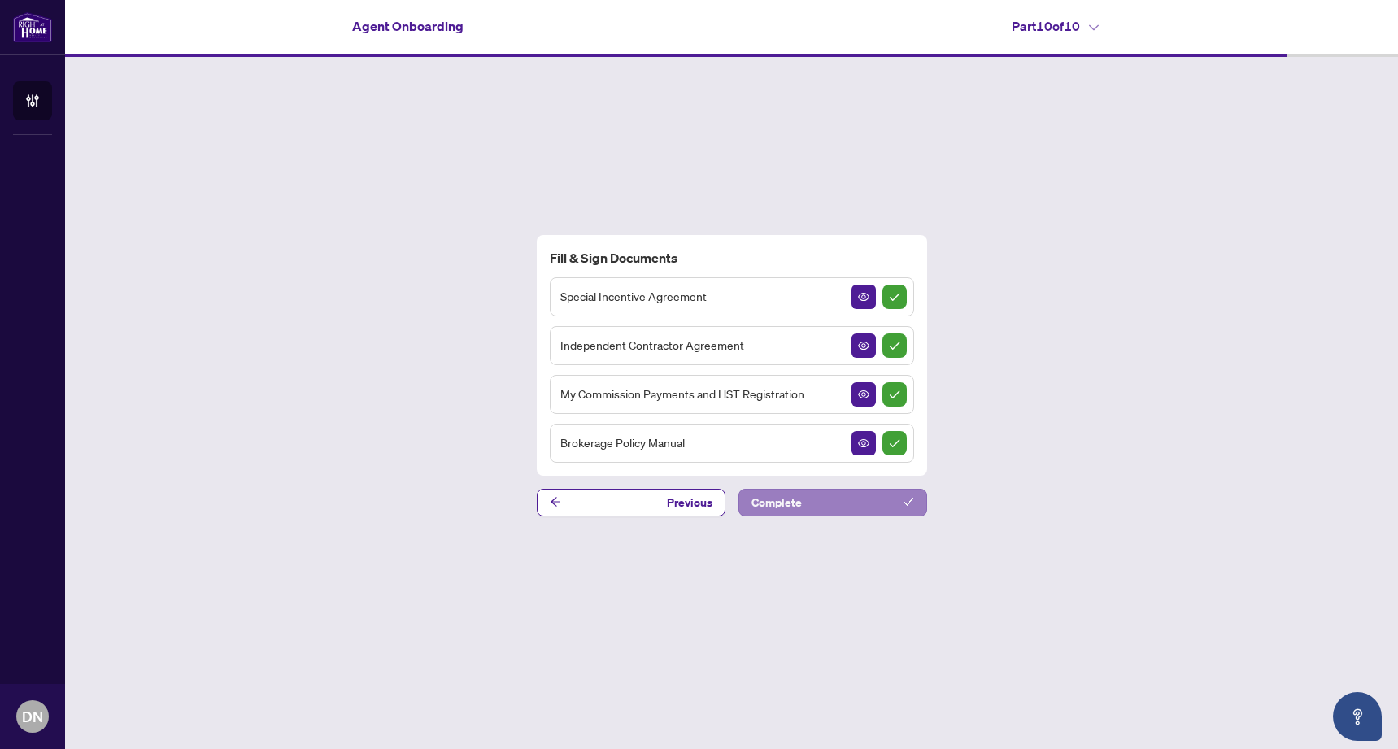
click at [843, 507] on button "Complete" at bounding box center [832, 503] width 189 height 28
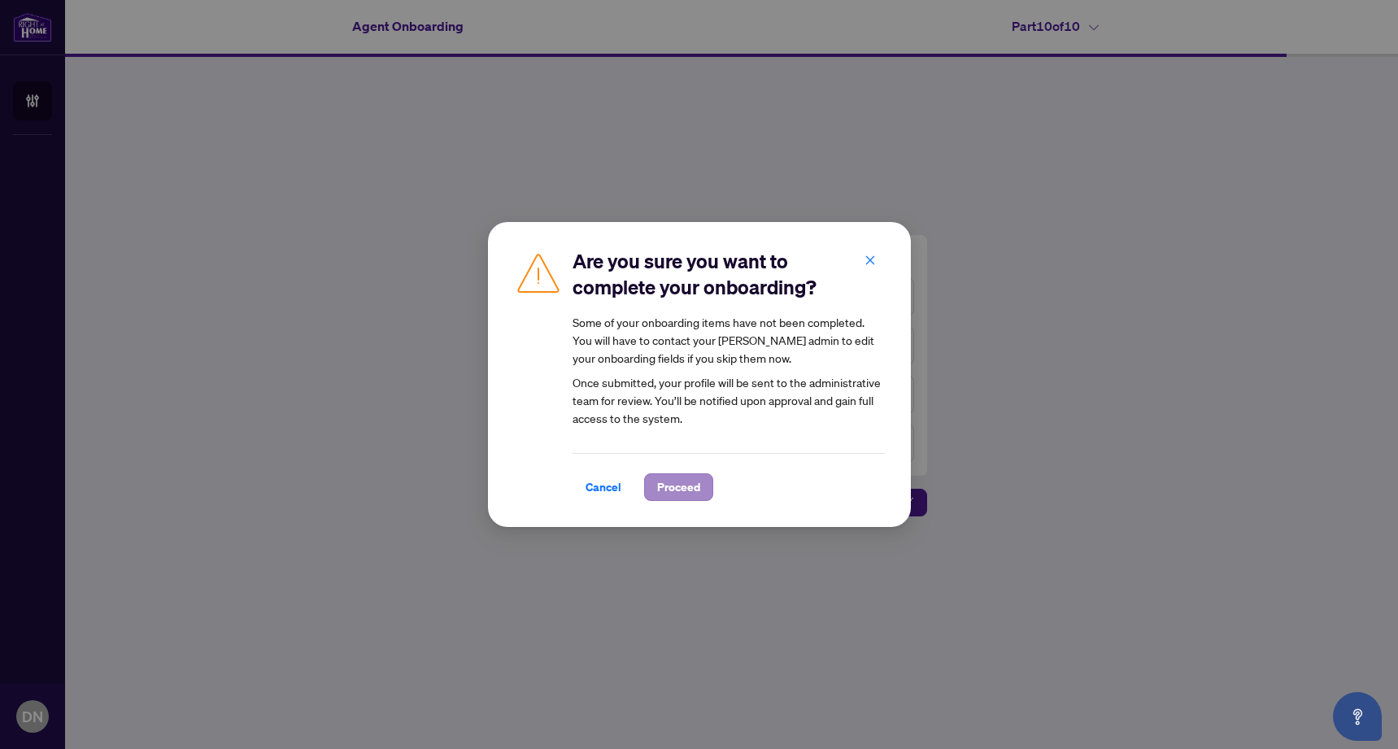
click at [689, 486] on span "Proceed" at bounding box center [678, 487] width 43 height 26
